Goal: Task Accomplishment & Management: Manage account settings

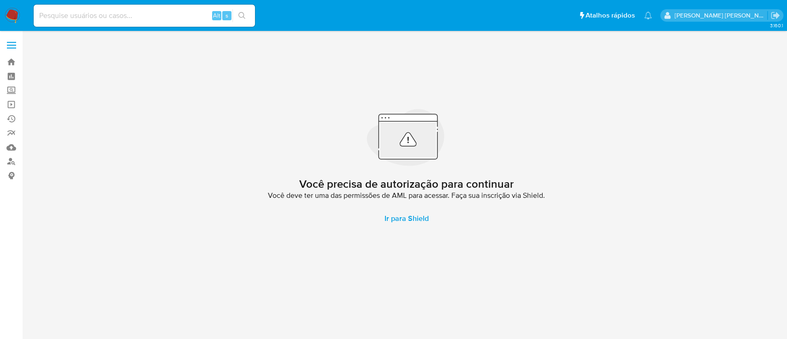
click at [127, 10] on input at bounding box center [144, 16] width 221 height 12
paste input "vjdasilva"
type input "vjdasilva"
click at [118, 14] on input "vjdasilva" at bounding box center [144, 16] width 221 height 12
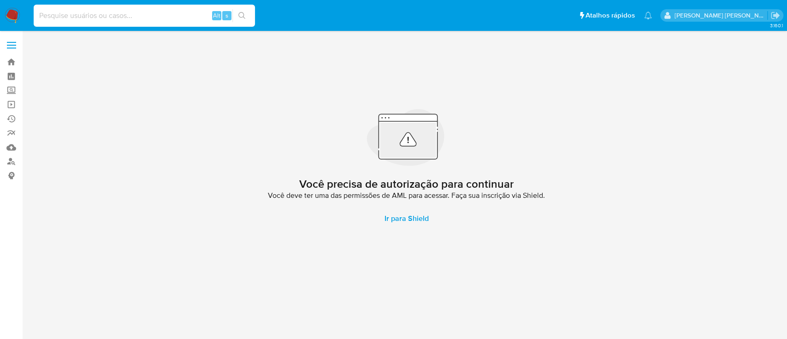
paste input "NuV785lBkGvDPAD8C9CusRF0"
type input "NuV785lBkGvDPAD8C9CusRF0"
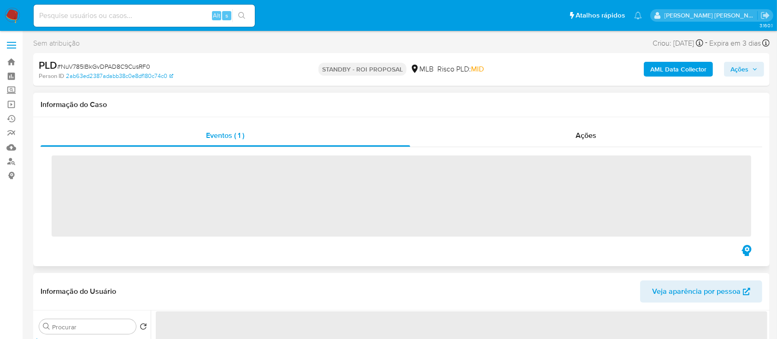
scroll to position [61, 0]
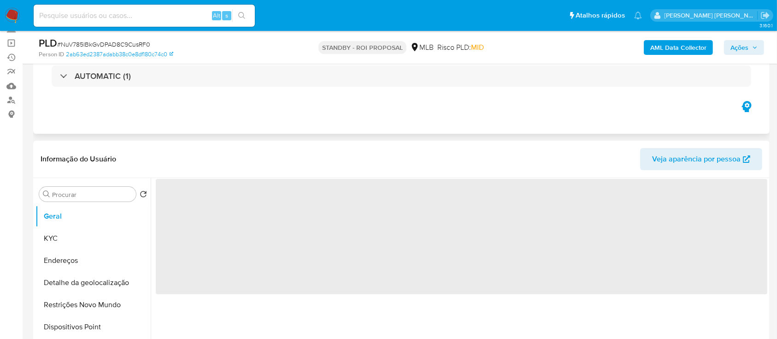
select select "10"
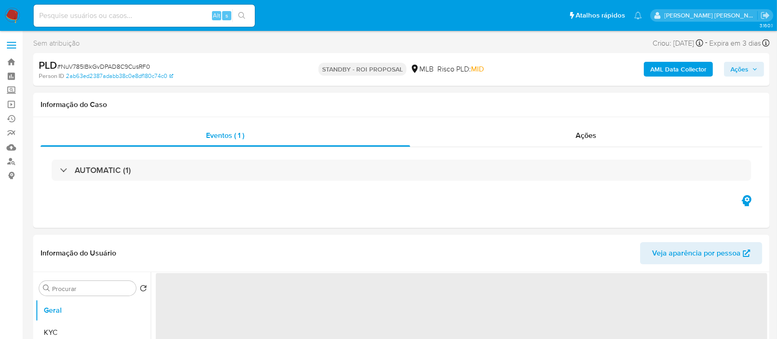
click at [755, 72] on icon "button" at bounding box center [755, 69] width 6 height 6
click at [7, 45] on span at bounding box center [11, 45] width 9 height 1
click at [0, 0] on input "checkbox" at bounding box center [0, 0] width 0 height 0
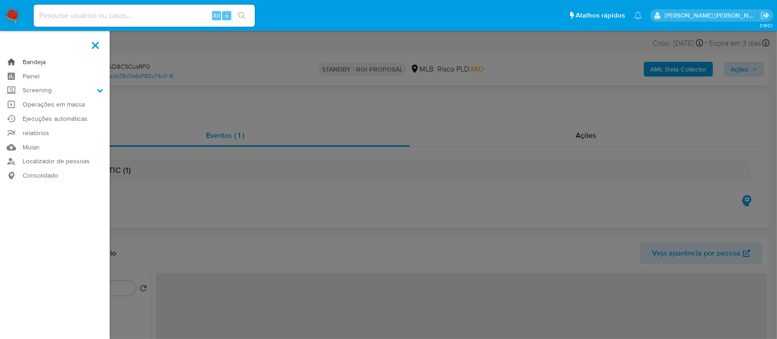
click at [29, 62] on link "Bandeja" at bounding box center [55, 62] width 110 height 14
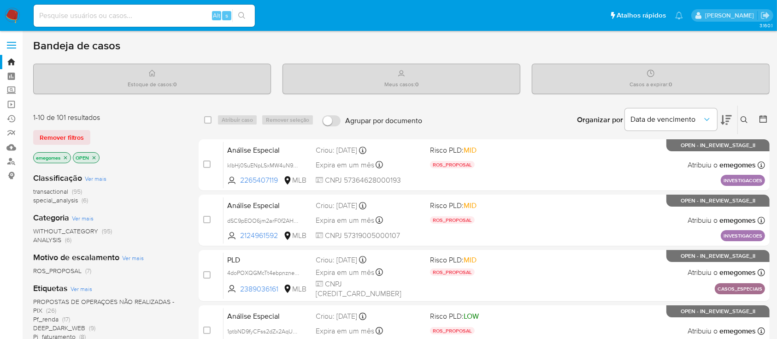
click at [747, 116] on icon at bounding box center [744, 119] width 7 height 7
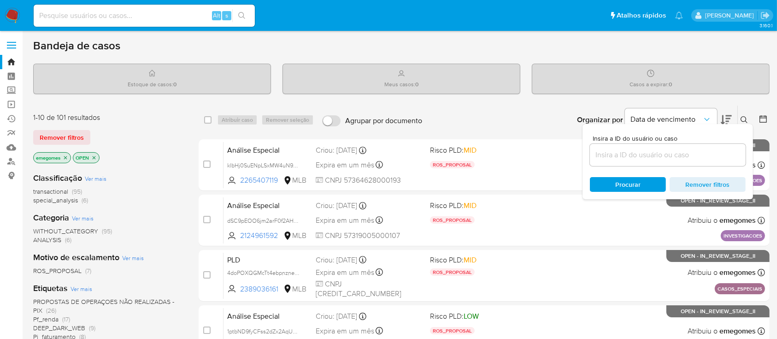
click at [659, 153] on input at bounding box center [668, 155] width 156 height 12
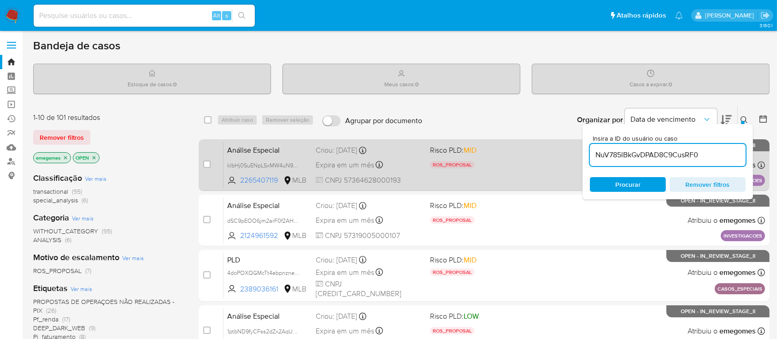
type input "NuV785lBkGvDPAD8C9CusRF0"
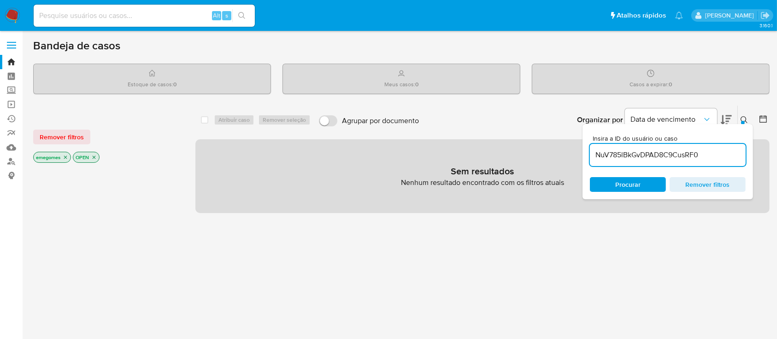
click at [62, 157] on p "emegomes" at bounding box center [52, 157] width 37 height 10
click at [68, 154] on icon "close-filter" at bounding box center [66, 157] width 6 height 6
click at [54, 156] on icon "close-filter" at bounding box center [54, 157] width 3 height 3
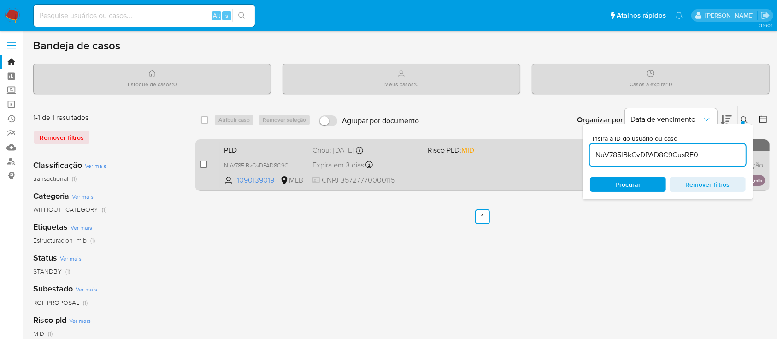
click at [201, 165] on input "checkbox" at bounding box center [203, 163] width 7 height 7
checkbox input "true"
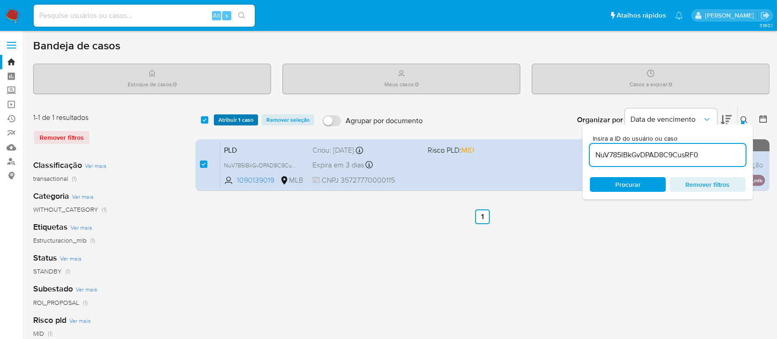
click at [243, 119] on span "Atribuir 1 caso" at bounding box center [235, 119] width 35 height 9
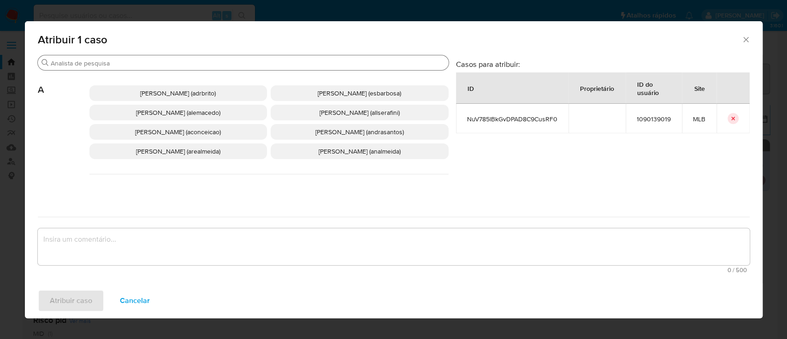
click at [214, 58] on div "Buscar" at bounding box center [243, 62] width 411 height 15
click at [209, 61] on input "Buscar" at bounding box center [248, 63] width 394 height 8
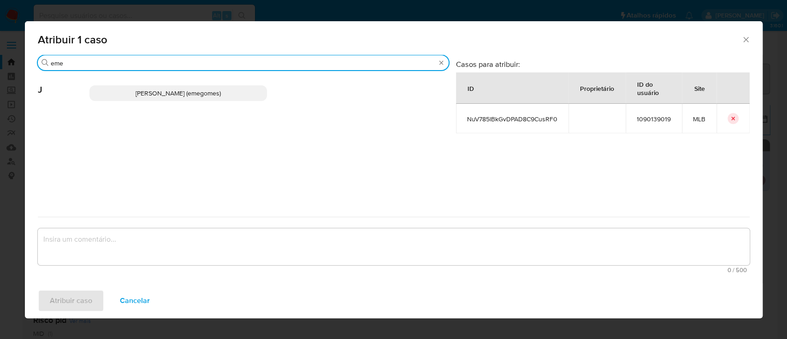
type input "eme"
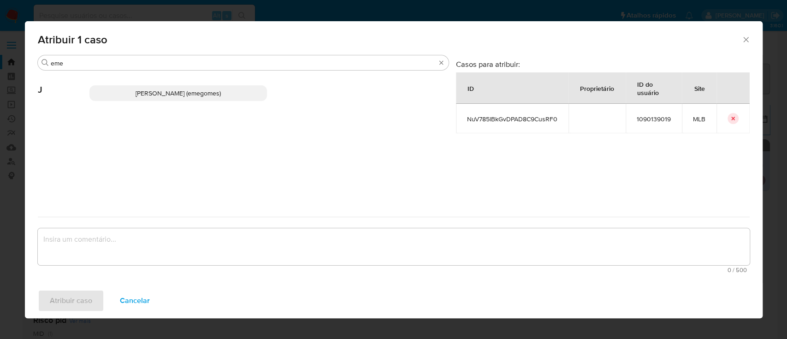
click at [204, 90] on span "Jose Emerson Gomes Pereira (emegomes)" at bounding box center [177, 92] width 85 height 9
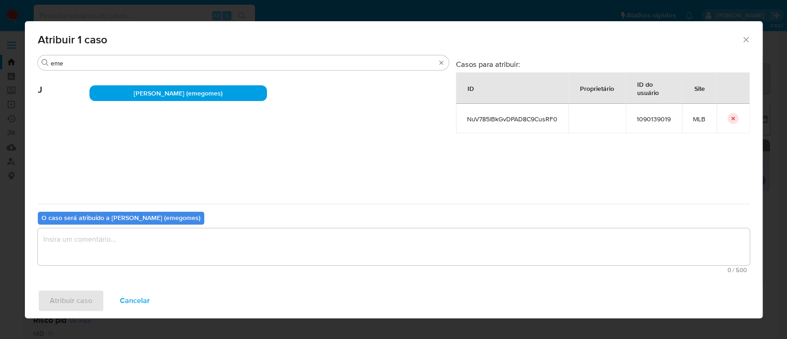
click at [191, 242] on textarea "assign-modal" at bounding box center [394, 246] width 712 height 37
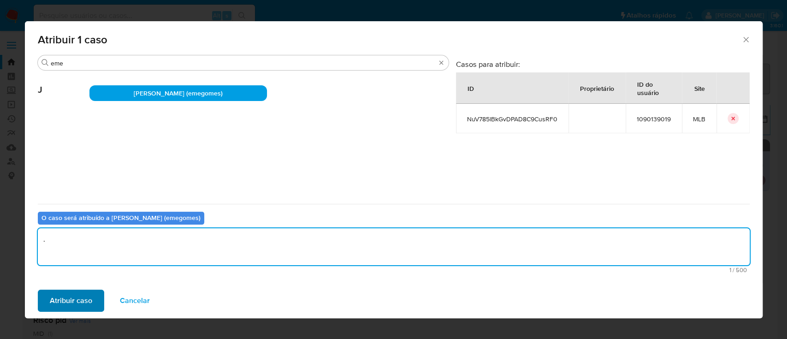
type textarea "."
click at [61, 300] on span "Atribuir caso" at bounding box center [71, 300] width 42 height 20
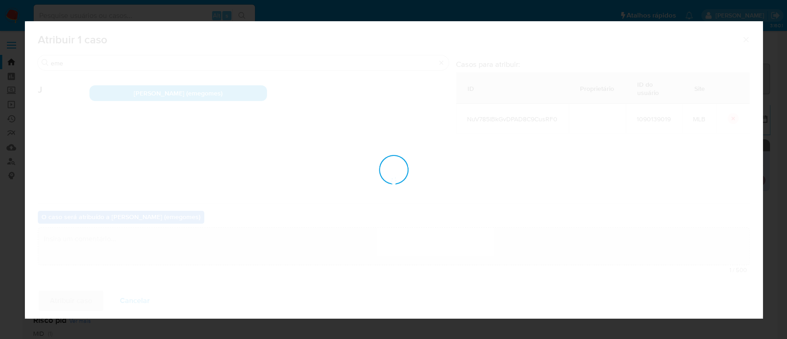
checkbox input "false"
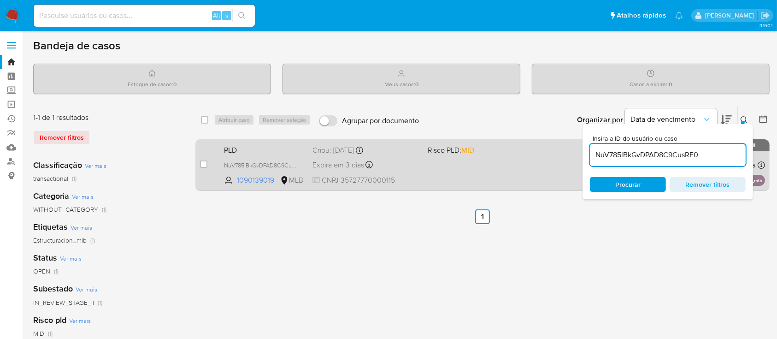
click at [328, 160] on span "Expira em 3 dias" at bounding box center [338, 165] width 52 height 10
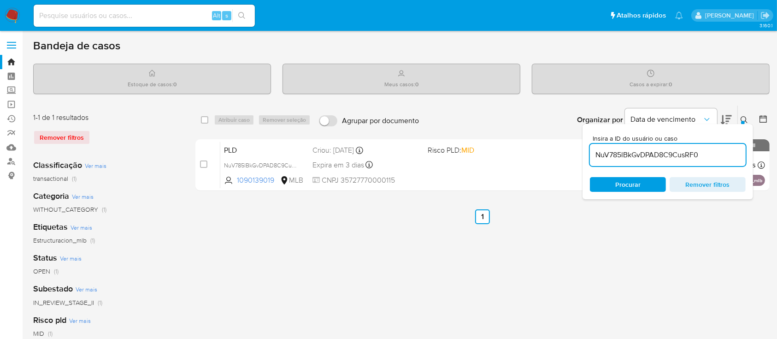
click at [143, 11] on input at bounding box center [144, 16] width 221 height 12
paste input "WxZyI8vFwKWL312nvNRiF6iI"
type input "WxZyI8vFwKWL312nvNRiF6iI"
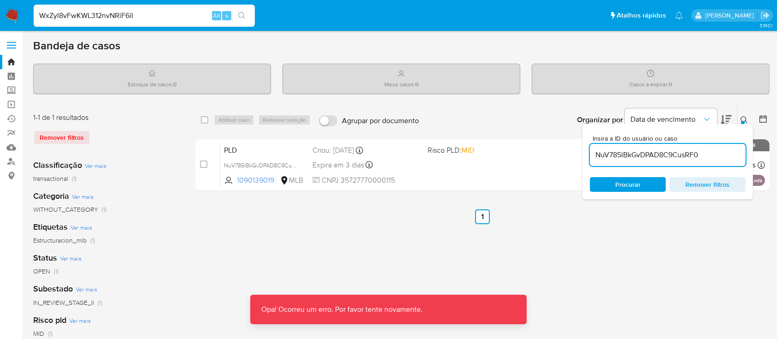
click at [143, 11] on input "WxZyI8vFwKWL312nvNRiF6iI" at bounding box center [144, 16] width 221 height 12
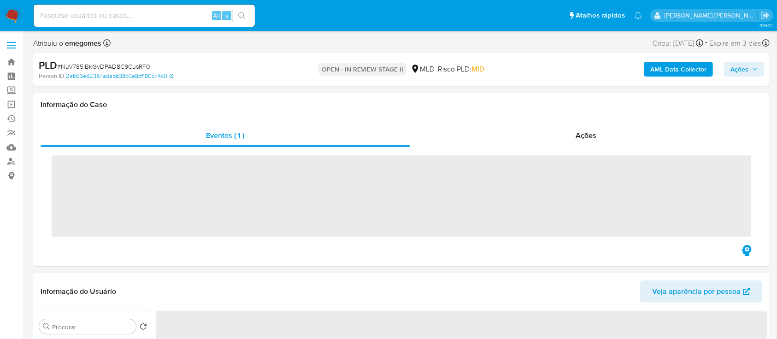
click at [759, 72] on button "Ações" at bounding box center [744, 69] width 40 height 15
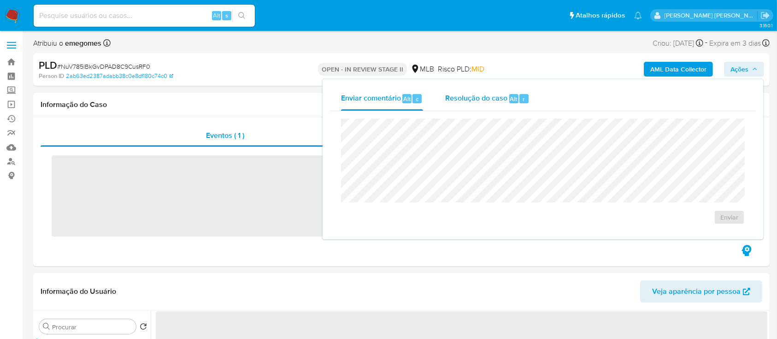
click at [486, 98] on span "Resolução do caso" at bounding box center [476, 98] width 62 height 11
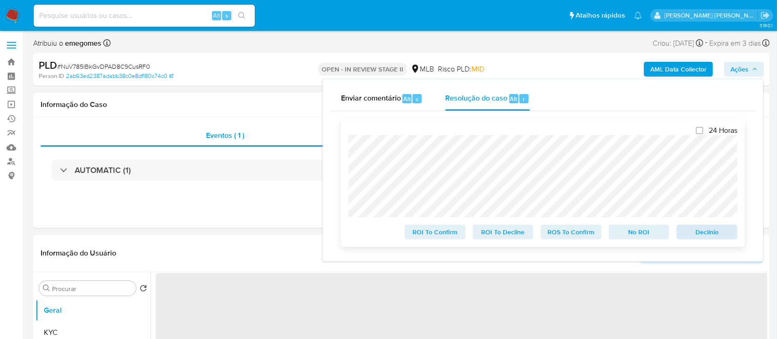
select select "10"
click at [696, 235] on span "Declínio" at bounding box center [707, 231] width 48 height 13
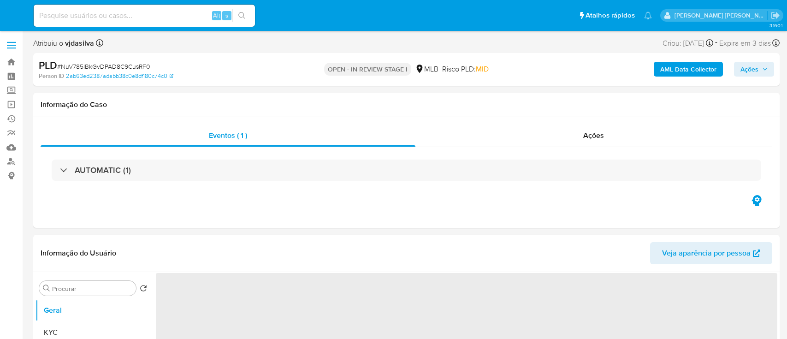
select select "10"
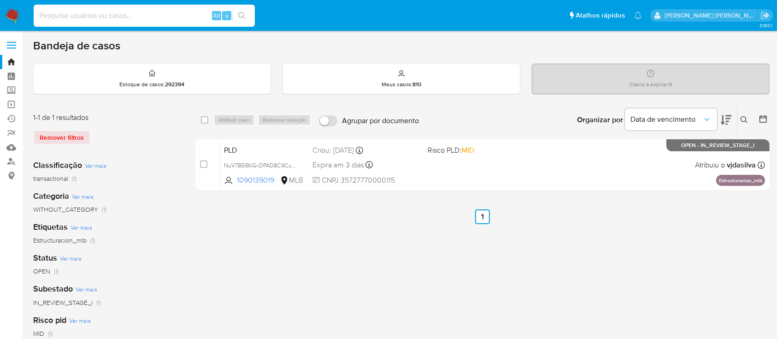
click at [129, 20] on input at bounding box center [144, 16] width 221 height 12
paste input "WxZyI8vFwKWL312nvNRiF6iI"
type input "WxZyI8vFwKWL312nvNRiF6iI"
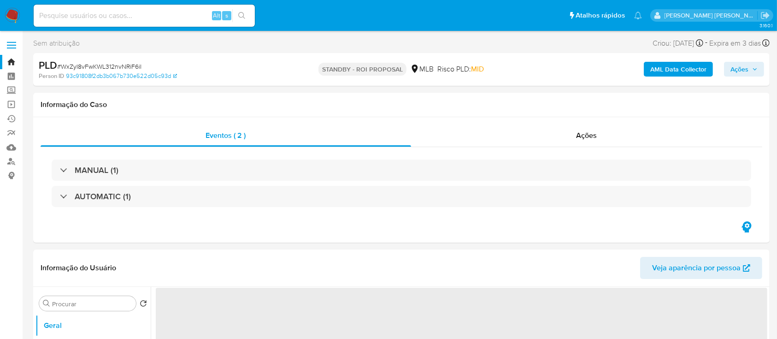
select select "10"
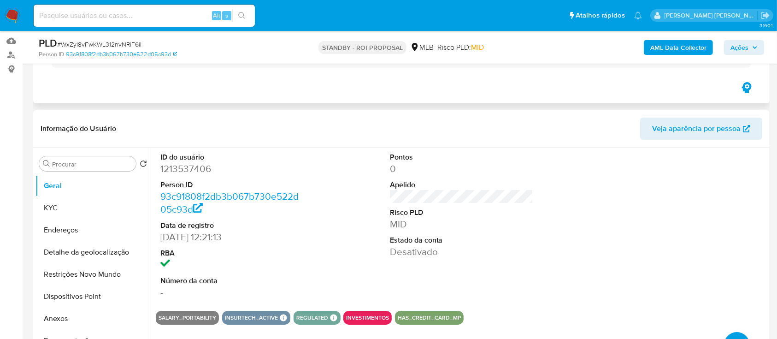
scroll to position [123, 0]
